Goal: Transaction & Acquisition: Obtain resource

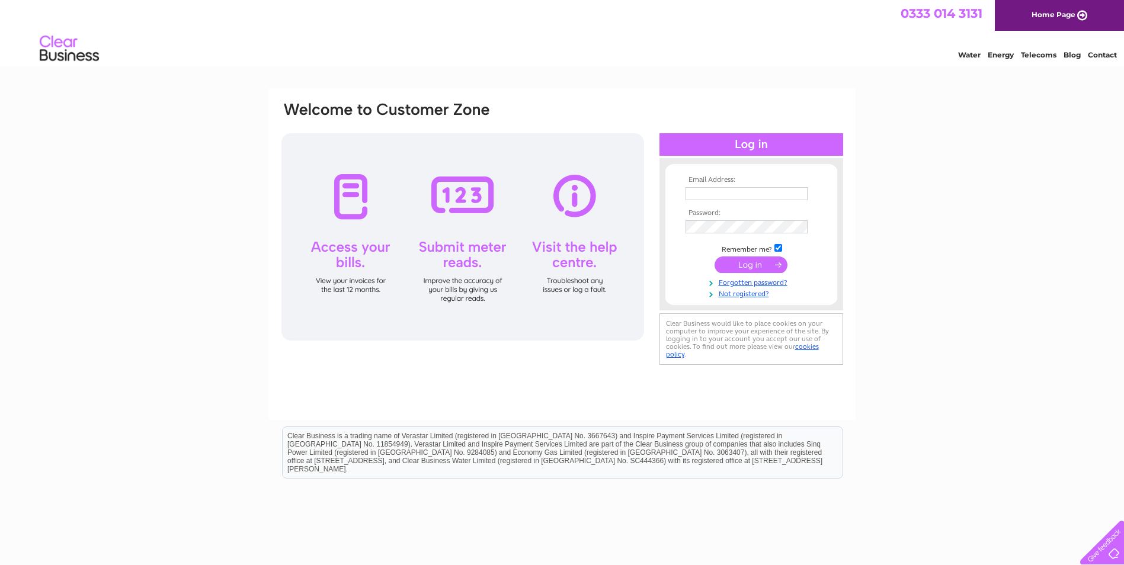
click at [704, 196] on input "text" at bounding box center [747, 193] width 122 height 13
type input "Jwebster@sacro.org.uk"
click at [744, 264] on input "submit" at bounding box center [751, 266] width 73 height 17
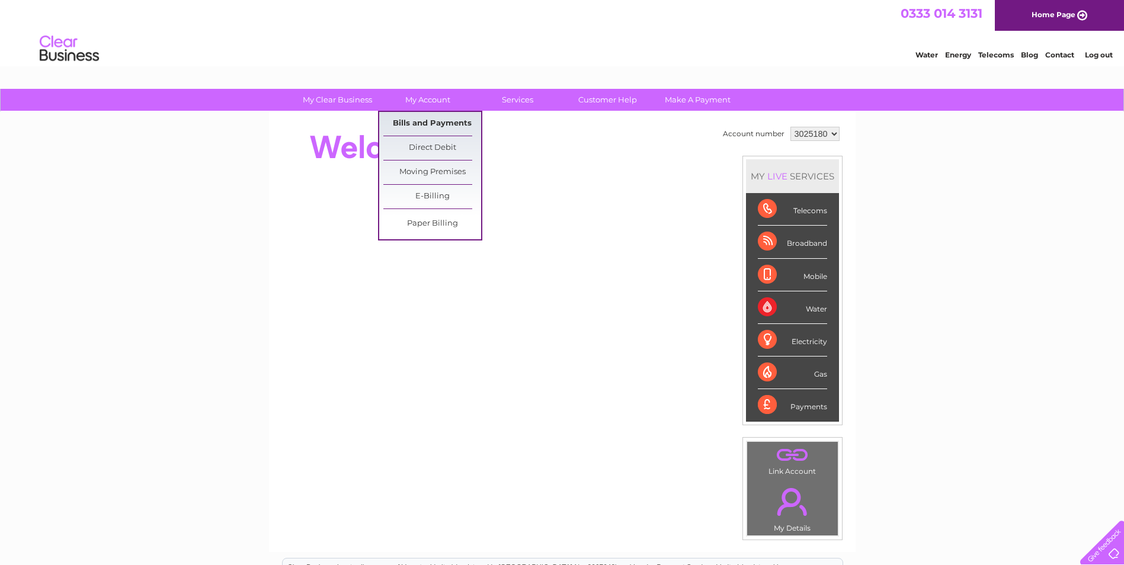
click at [418, 120] on link "Bills and Payments" at bounding box center [433, 124] width 98 height 24
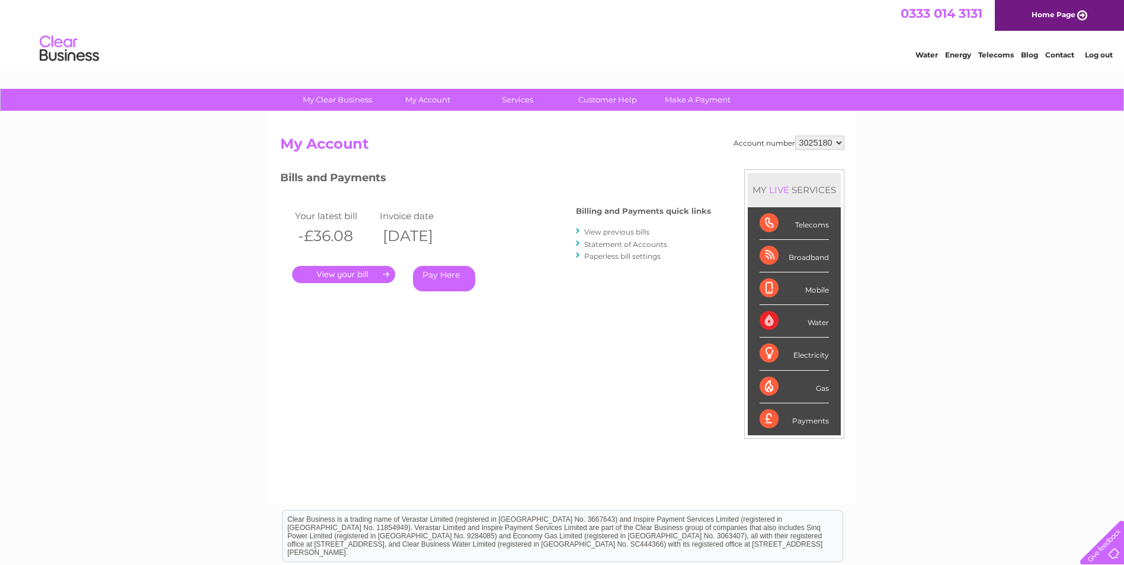
click at [372, 271] on link "." at bounding box center [343, 274] width 103 height 17
click at [1111, 52] on link "Log out" at bounding box center [1099, 54] width 28 height 9
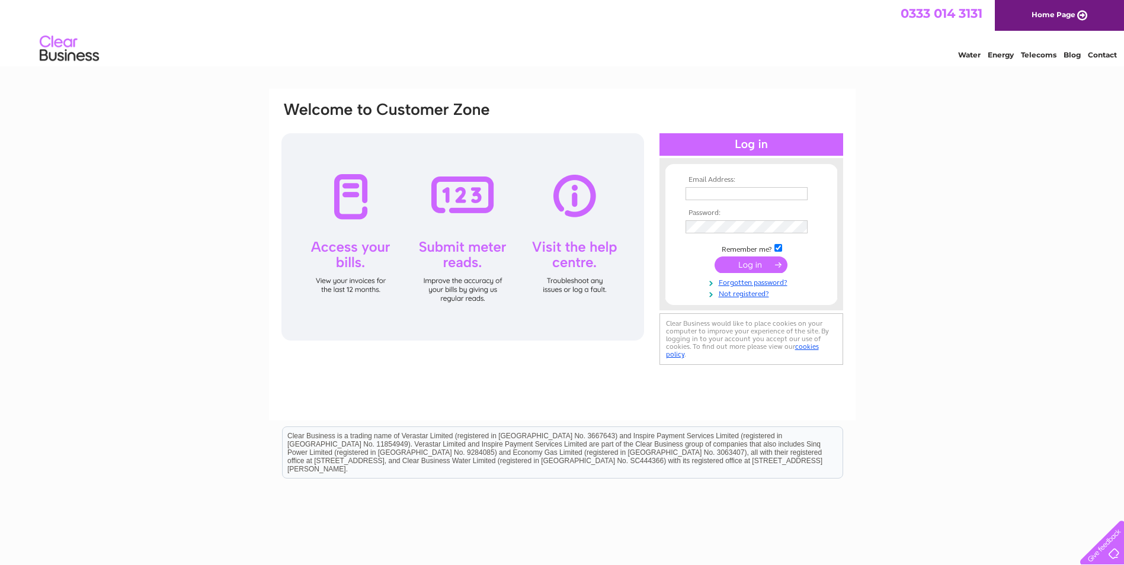
click at [719, 194] on input "text" at bounding box center [747, 193] width 122 height 13
type input "financemail@sacro.org.uk"
click at [741, 267] on input "submit" at bounding box center [751, 266] width 73 height 17
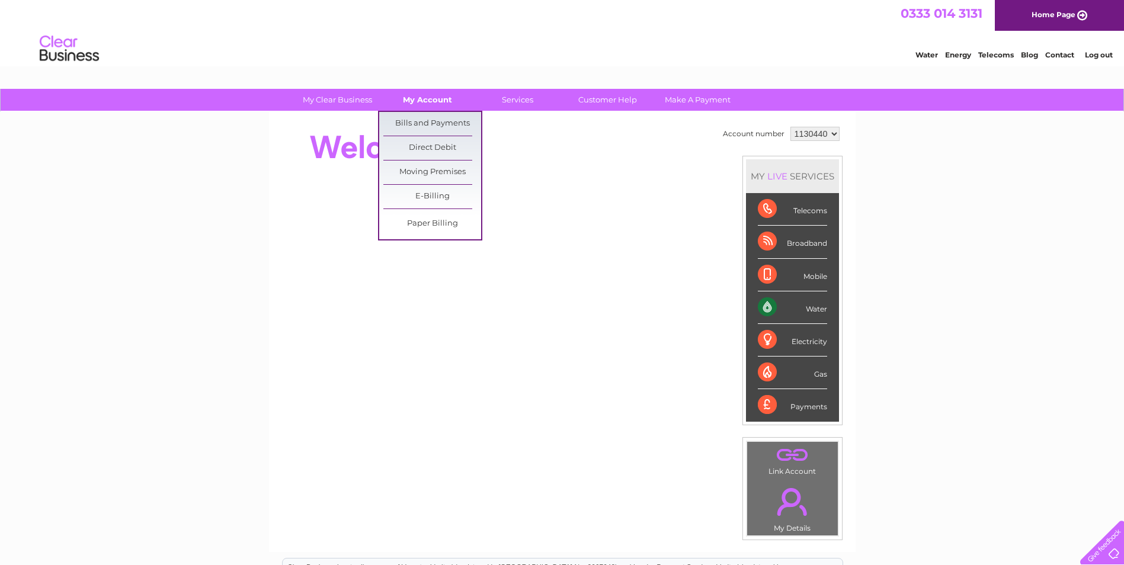
click at [441, 98] on link "My Account" at bounding box center [428, 100] width 98 height 22
click at [441, 117] on link "Bills and Payments" at bounding box center [433, 124] width 98 height 24
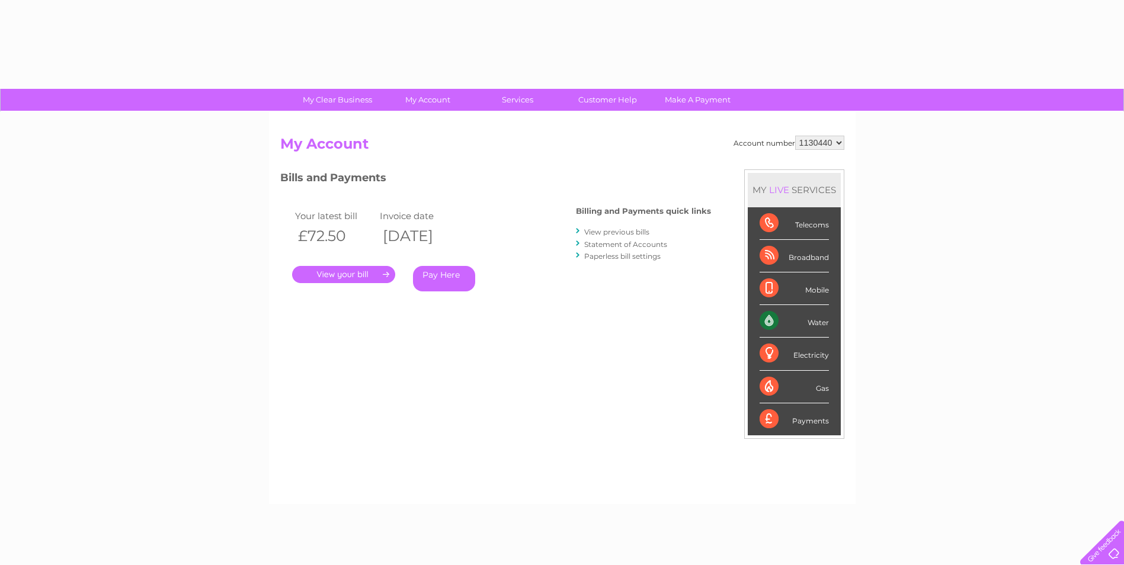
click at [370, 276] on link "." at bounding box center [343, 274] width 103 height 17
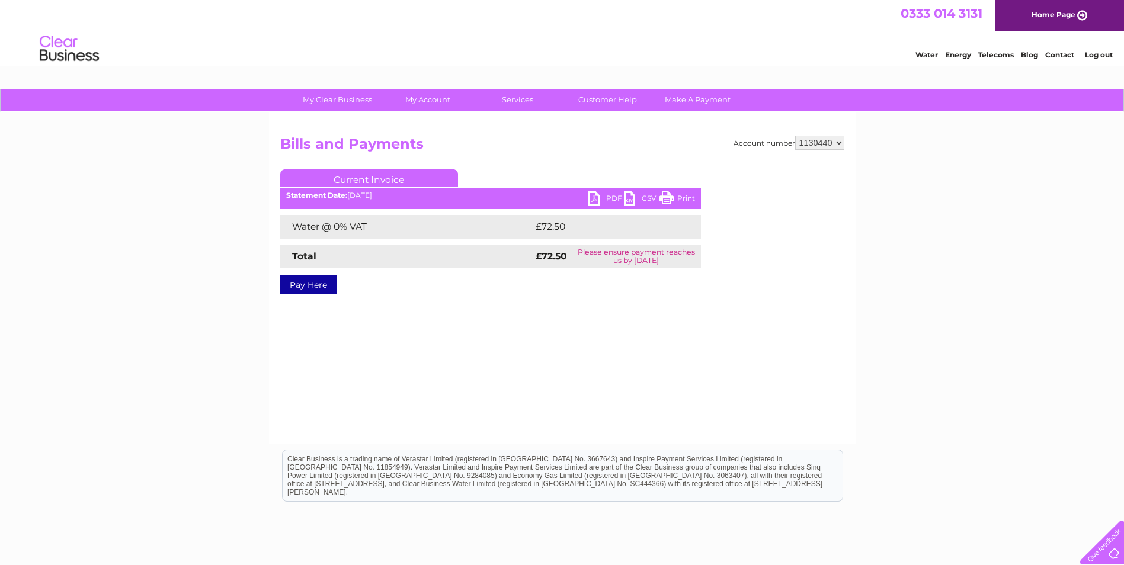
click at [604, 199] on link "PDF" at bounding box center [607, 199] width 36 height 17
